Goal: Information Seeking & Learning: Learn about a topic

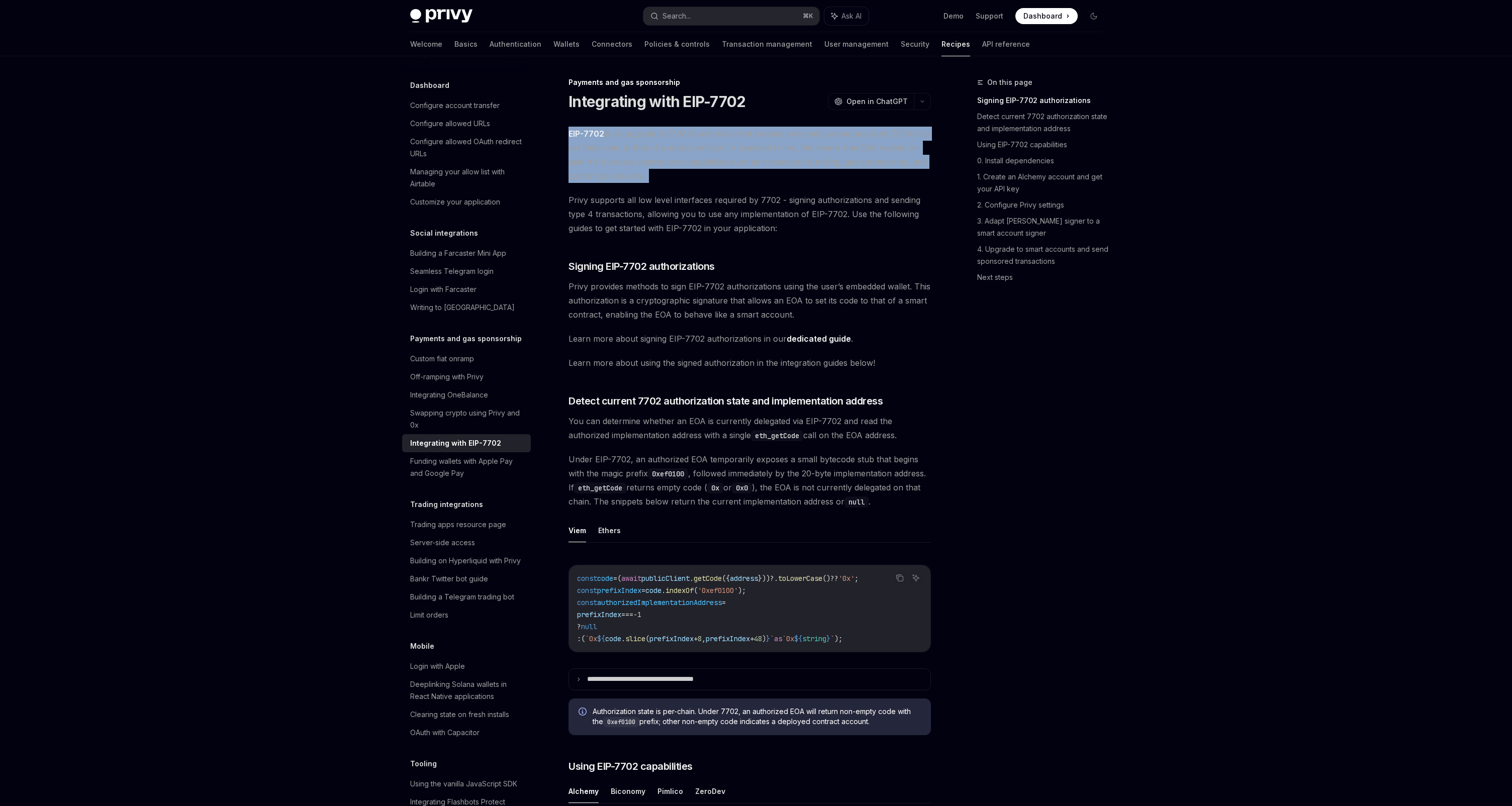
drag, startPoint x: -29, startPoint y: 189, endPoint x: -41, endPoint y: 200, distance: 16.3
click at [0, 200] on html "Privy Docs home page Search... ⌘ K Ask AI Demo Support Dashboard Dashboard Sear…" at bounding box center [756, 403] width 1512 height 806
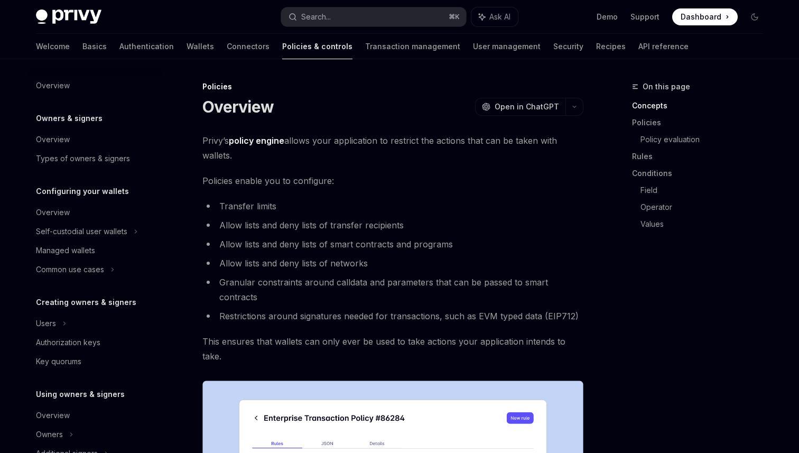
scroll to position [291, 0]
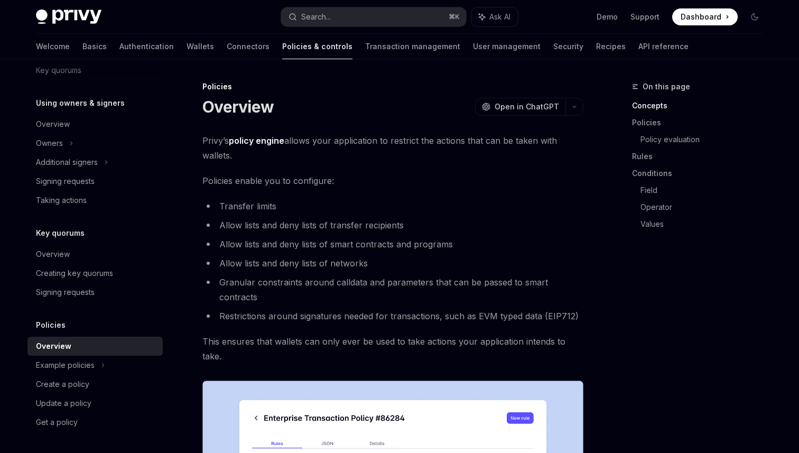
click at [547, 174] on span "Policies enable you to configure:" at bounding box center [392, 180] width 381 height 15
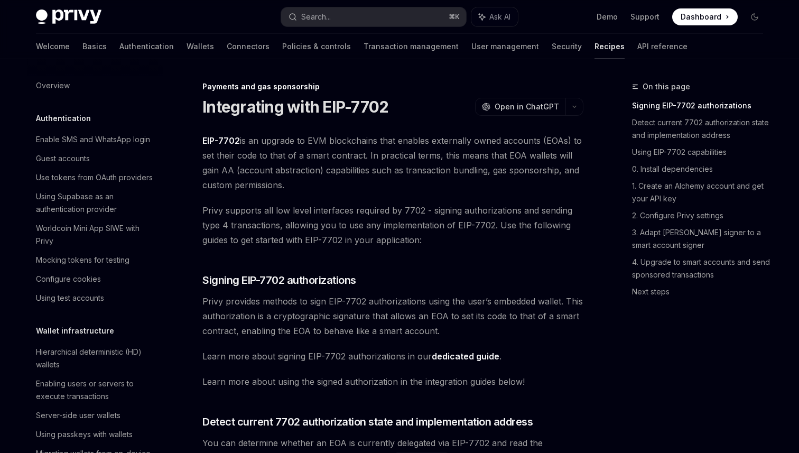
scroll to position [838, 0]
